Goal: Find specific page/section: Find specific page/section

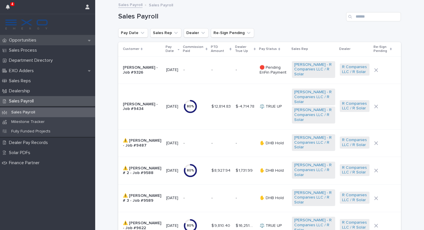
click at [27, 42] on p "Opportunities" at bounding box center [24, 39] width 34 height 5
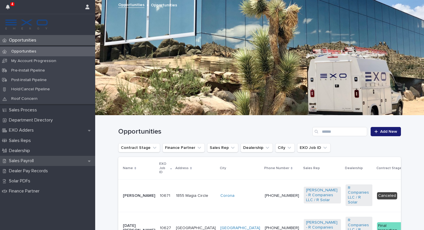
click at [33, 160] on p "Sales Payroll" at bounding box center [23, 160] width 32 height 5
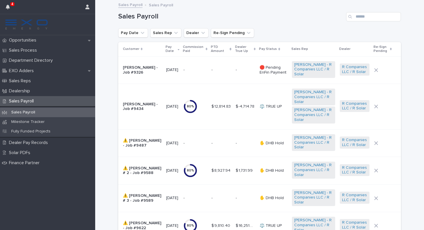
click at [298, 27] on div "Sales Payroll" at bounding box center [259, 15] width 282 height 28
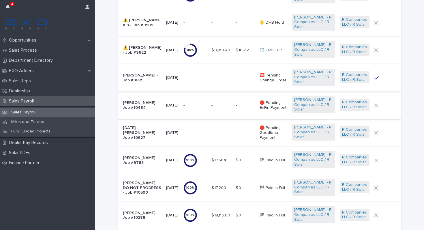
scroll to position [173, 0]
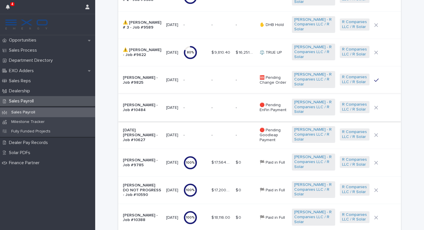
click at [231, 26] on p at bounding box center [220, 24] width 19 height 5
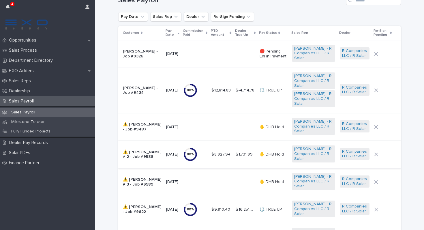
scroll to position [30, 0]
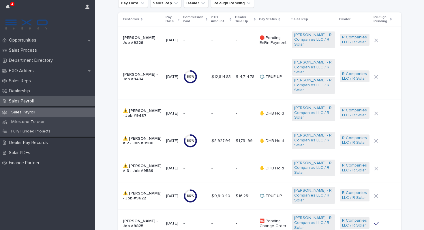
click at [178, 164] on div "[DATE]" at bounding box center [172, 168] width 13 height 10
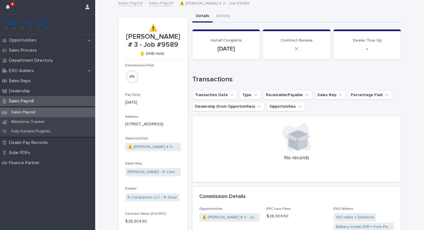
scroll to position [3, 0]
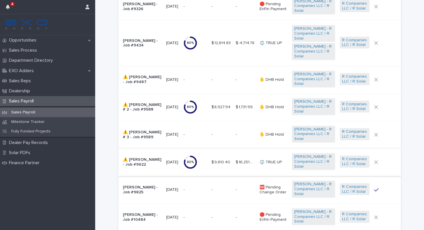
scroll to position [63, 0]
click at [170, 162] on p "[DATE]" at bounding box center [172, 162] width 13 height 5
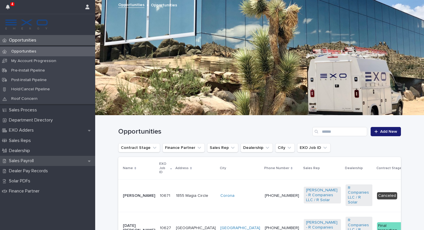
click at [32, 161] on p "Sales Payroll" at bounding box center [23, 160] width 32 height 5
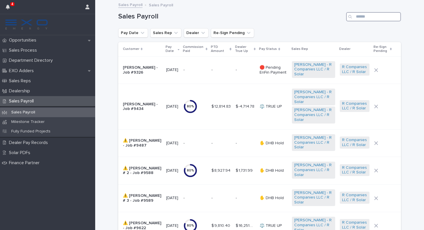
click at [371, 16] on input "Search" at bounding box center [373, 16] width 55 height 9
type input "*"
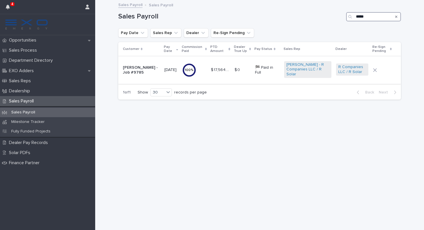
type input "*****"
drag, startPoint x: 124, startPoint y: 64, endPoint x: 134, endPoint y: 72, distance: 12.7
click at [134, 72] on p "[PERSON_NAME] - Job #9785" at bounding box center [141, 70] width 37 height 10
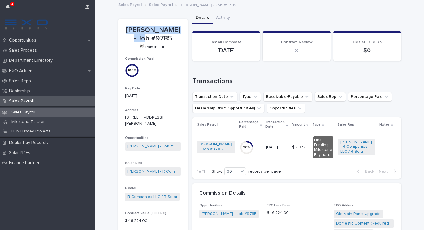
drag, startPoint x: 131, startPoint y: 30, endPoint x: 153, endPoint y: 41, distance: 24.7
click at [153, 41] on p "[PERSON_NAME] - Job #9785" at bounding box center [153, 34] width 56 height 17
copy p "[PERSON_NAME]"
click at [25, 39] on p "Opportunities" at bounding box center [24, 39] width 34 height 5
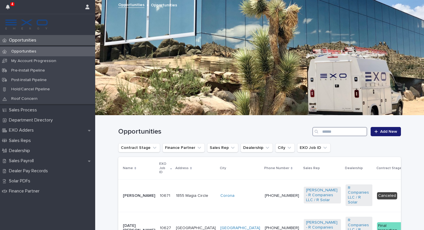
click at [344, 131] on input "Search" at bounding box center [339, 131] width 55 height 9
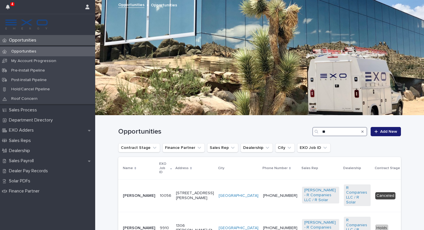
type input "*"
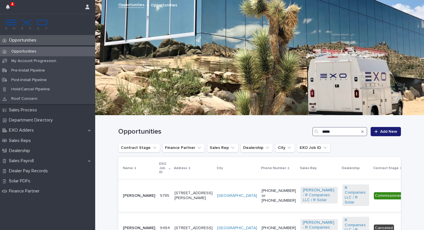
type input "*****"
click at [144, 193] on p "[PERSON_NAME]" at bounding box center [139, 195] width 32 height 5
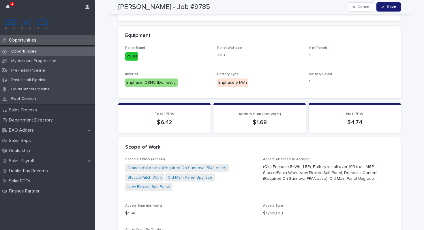
scroll to position [402, 0]
